Goal: Task Accomplishment & Management: Use online tool/utility

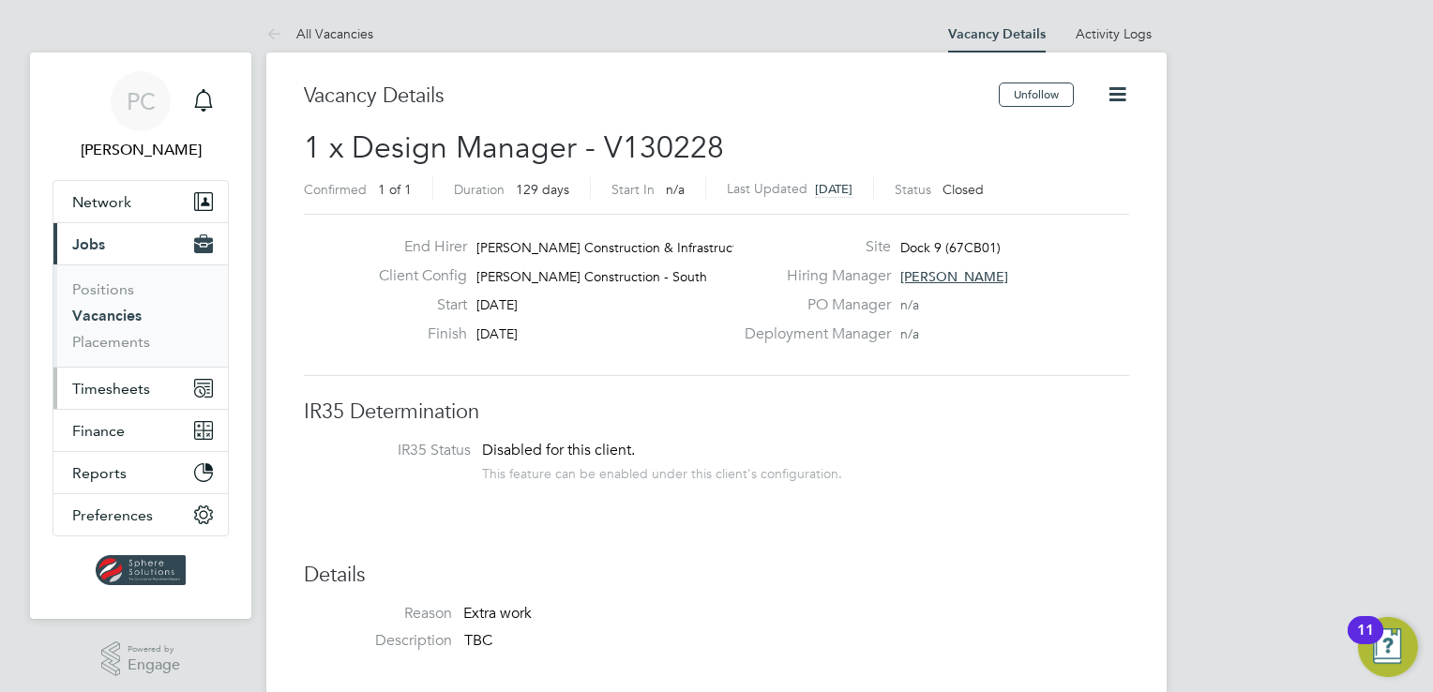
click at [132, 396] on button "Timesheets" at bounding box center [140, 388] width 174 height 41
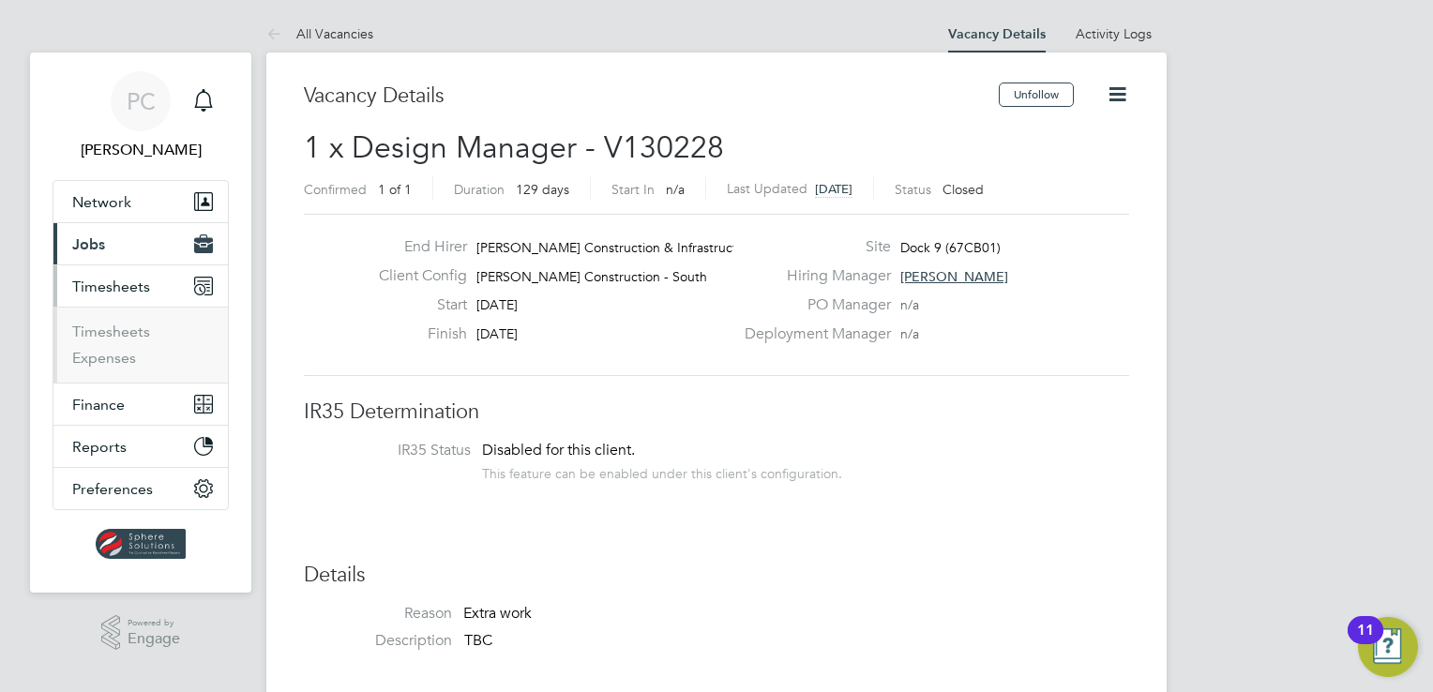
click at [96, 313] on ul "Timesheets Expenses" at bounding box center [140, 345] width 174 height 76
click at [97, 327] on link "Timesheets" at bounding box center [111, 332] width 78 height 18
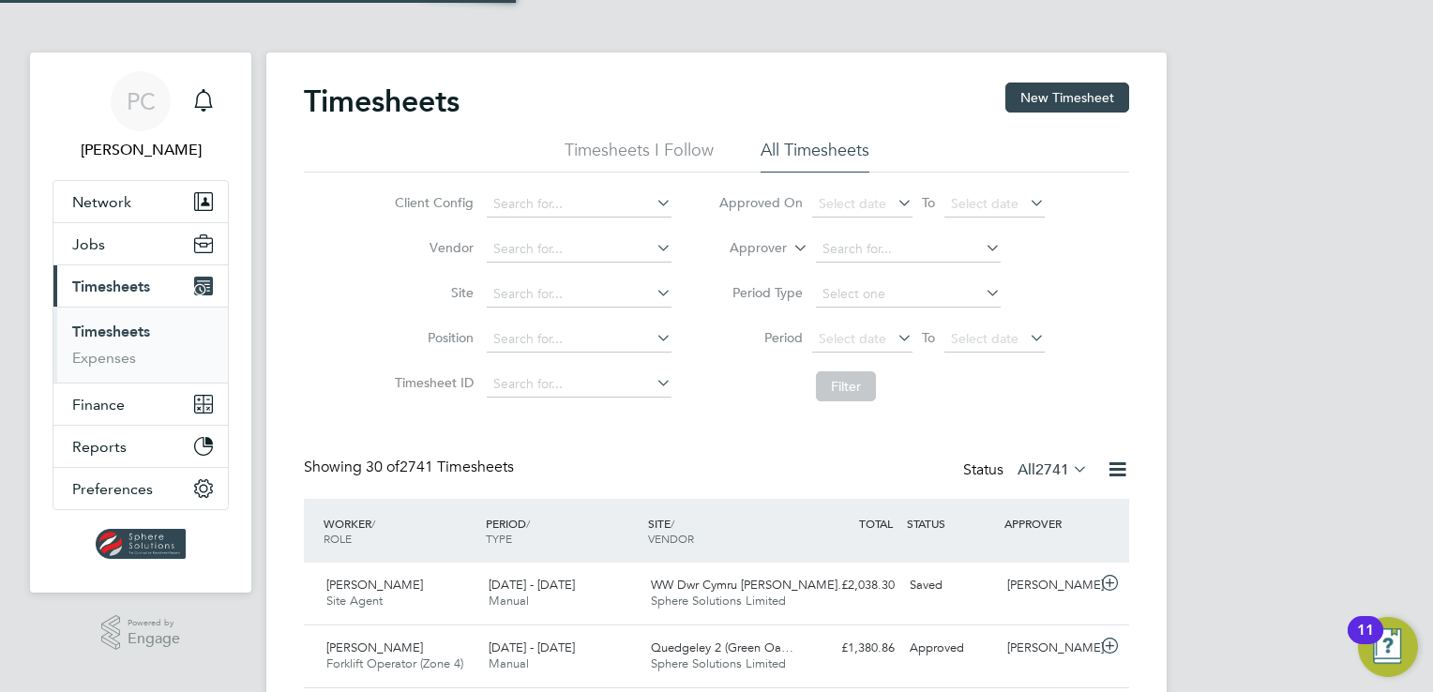
scroll to position [47, 163]
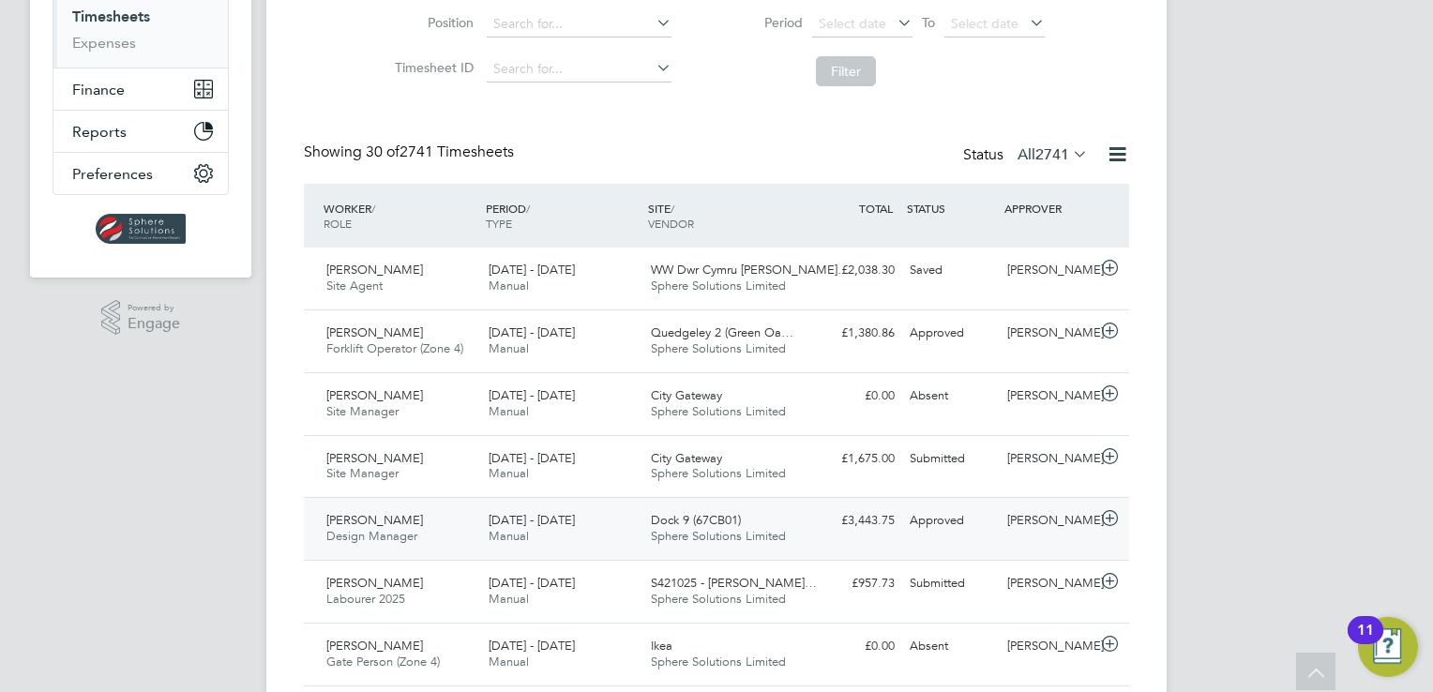
click at [1020, 528] on div "Nick Rowe" at bounding box center [1049, 520] width 98 height 31
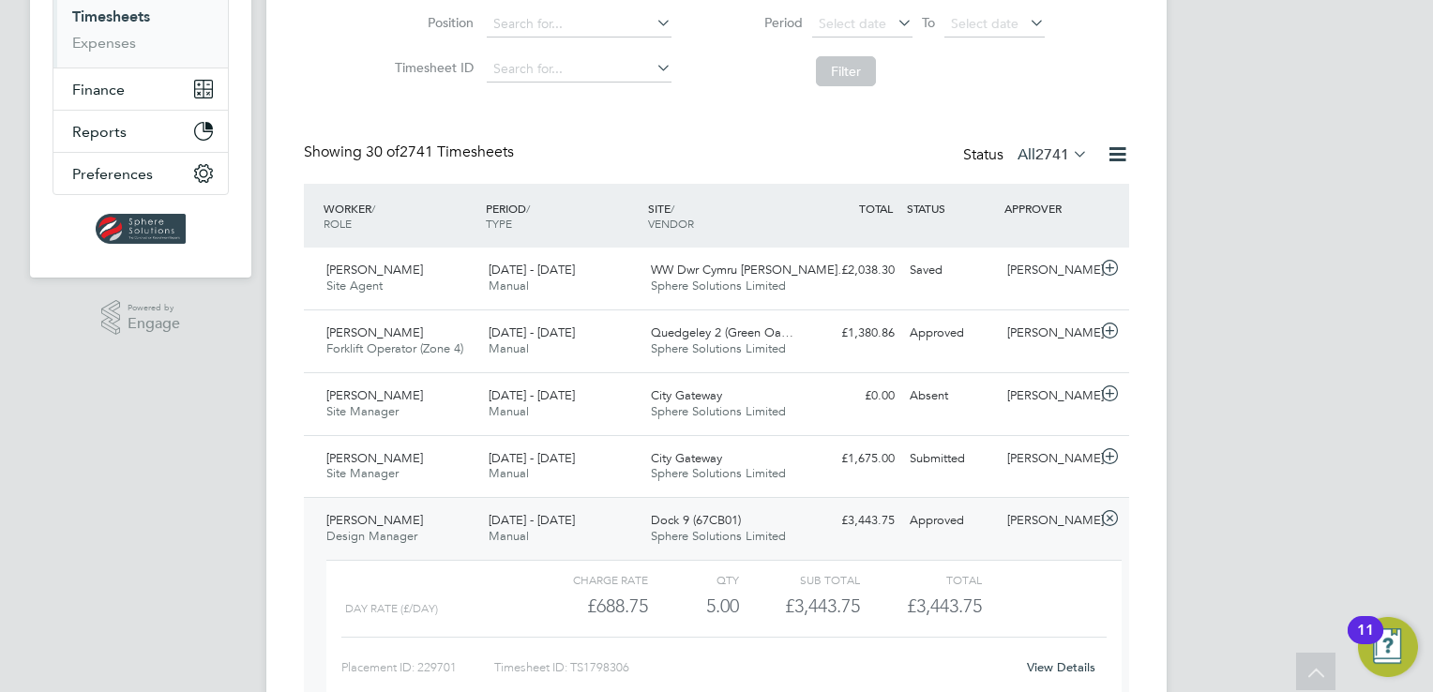
scroll to position [375, 0]
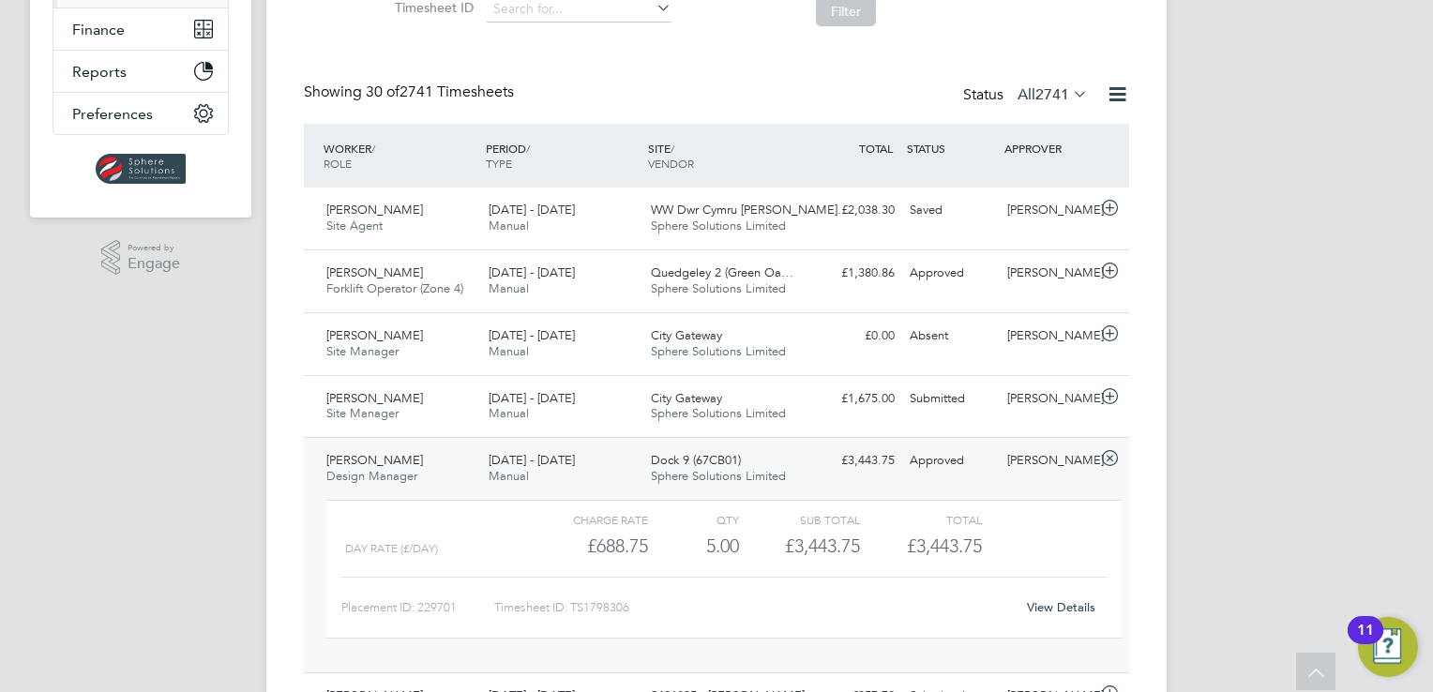
click at [1065, 599] on link "View Details" at bounding box center [1061, 607] width 68 height 16
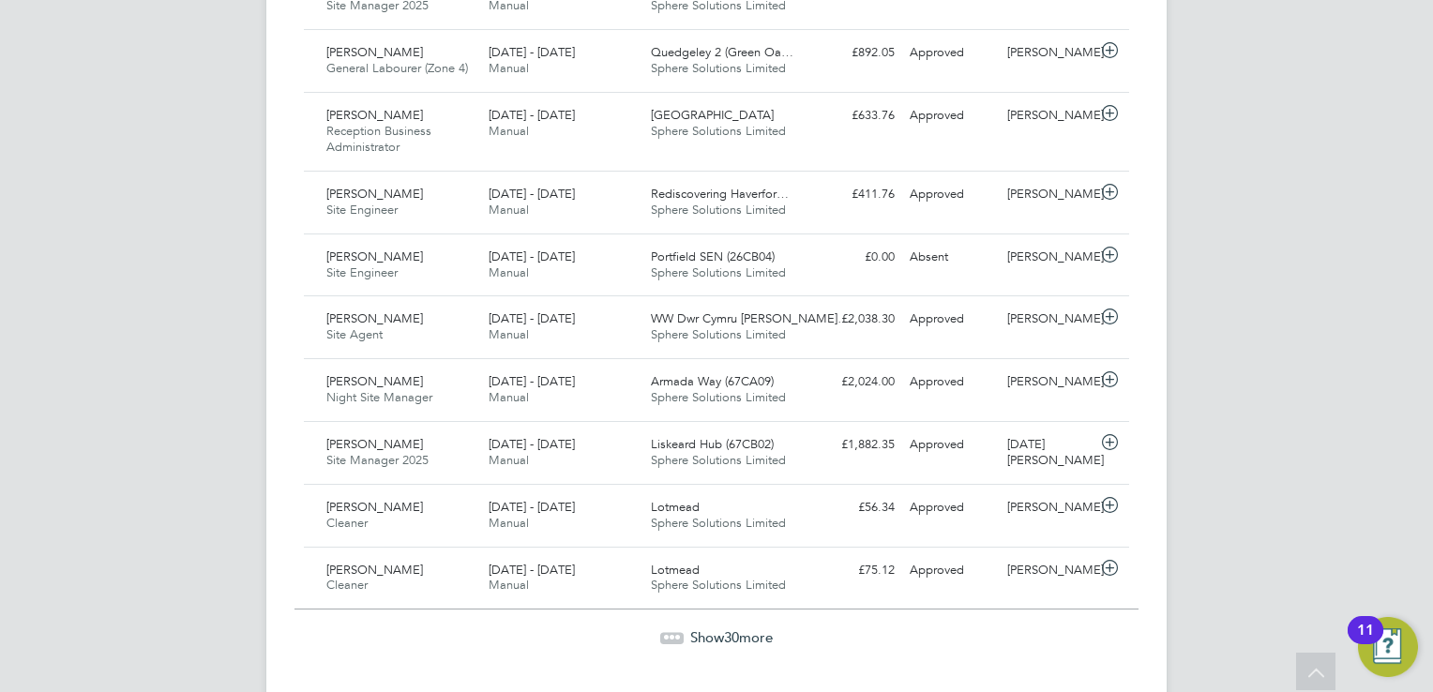
scroll to position [2070, 0]
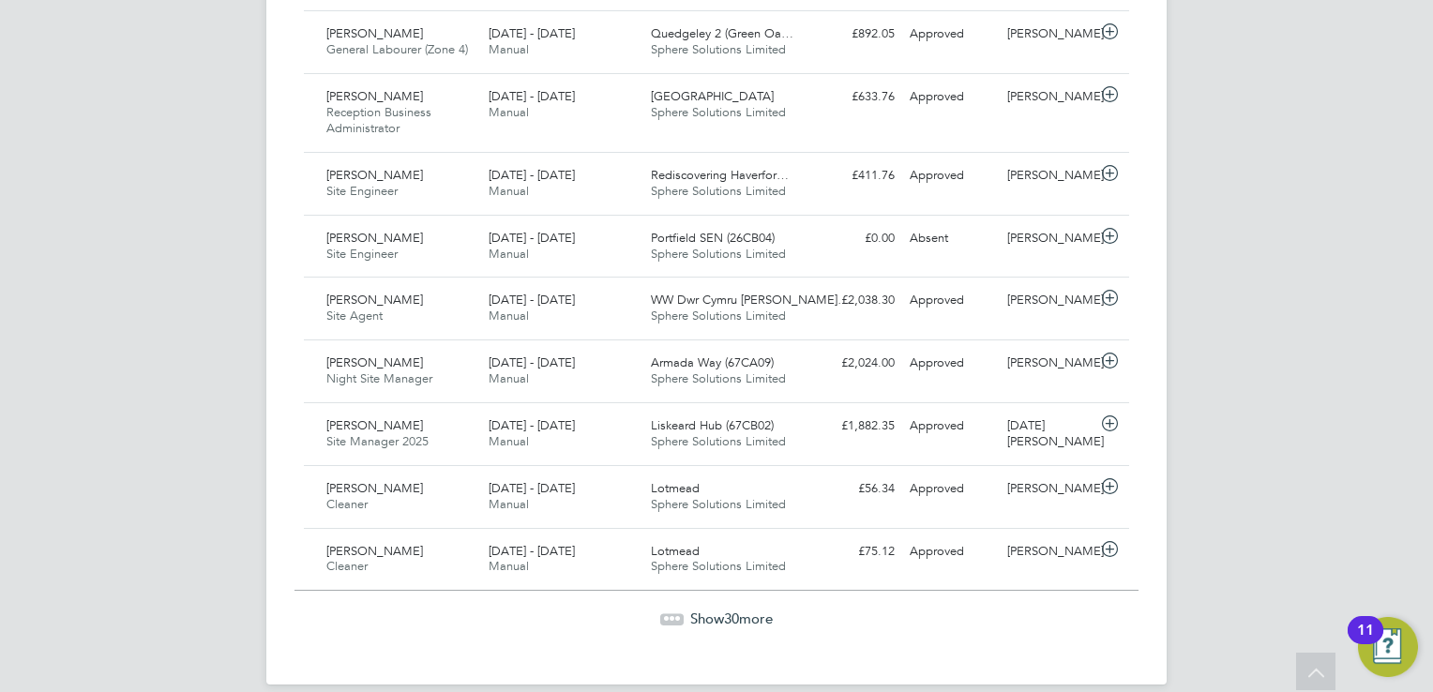
click at [730, 609] on span "30" at bounding box center [731, 618] width 15 height 18
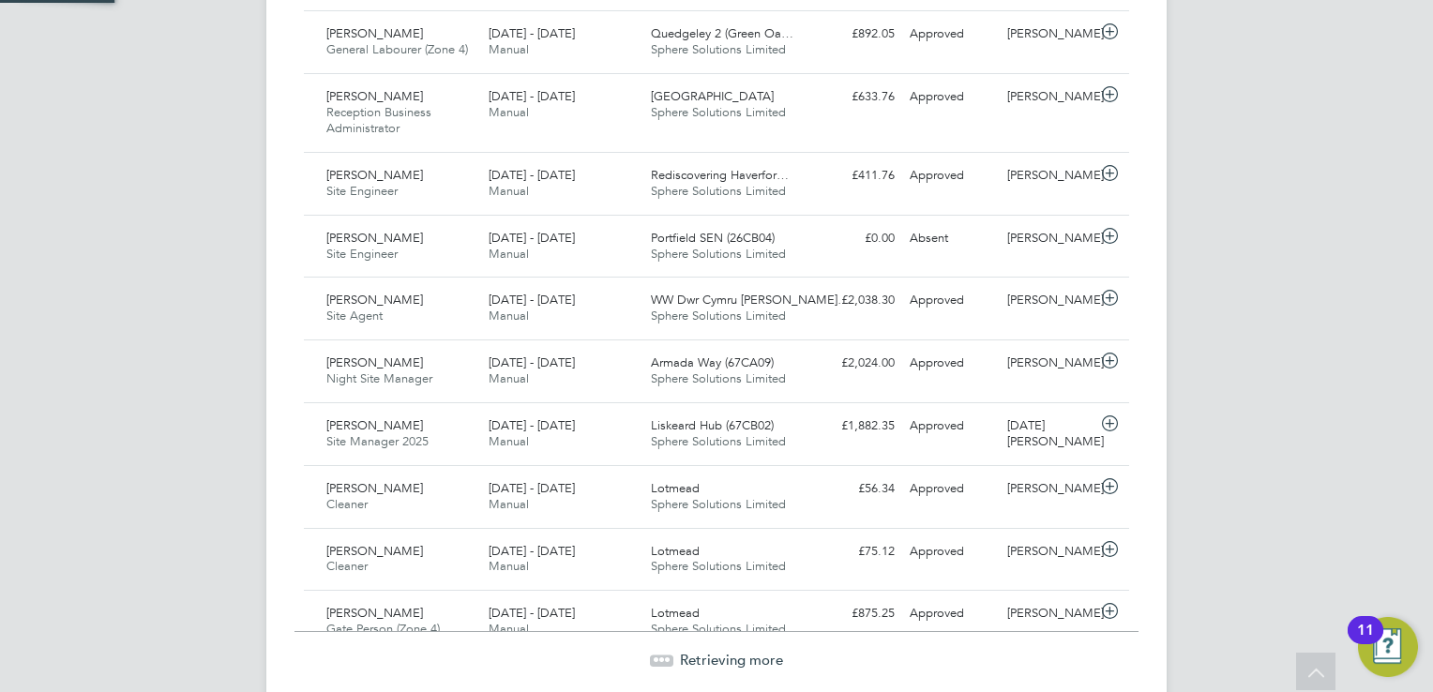
scroll to position [47, 163]
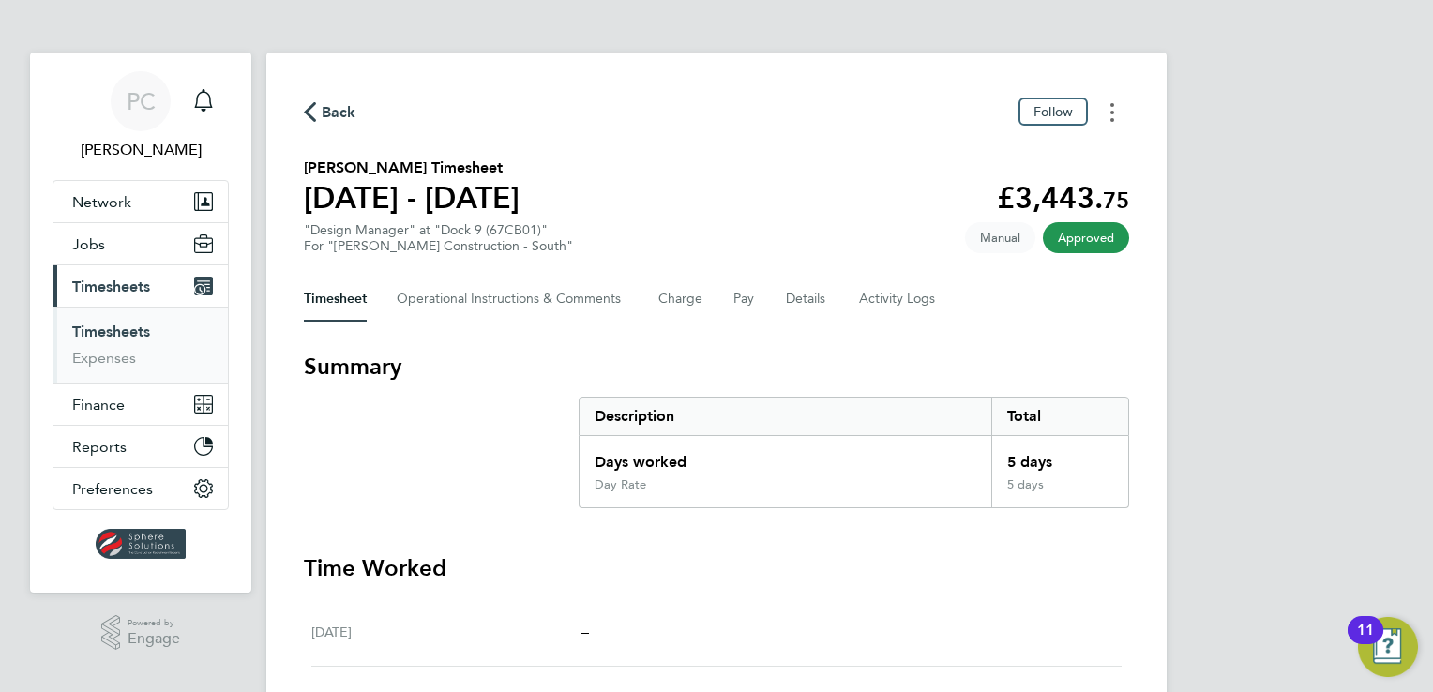
click at [1114, 111] on button "Timesheets Menu" at bounding box center [1112, 112] width 34 height 29
click at [1043, 156] on link "Download timesheet" at bounding box center [1016, 154] width 225 height 38
